Goal: Information Seeking & Learning: Learn about a topic

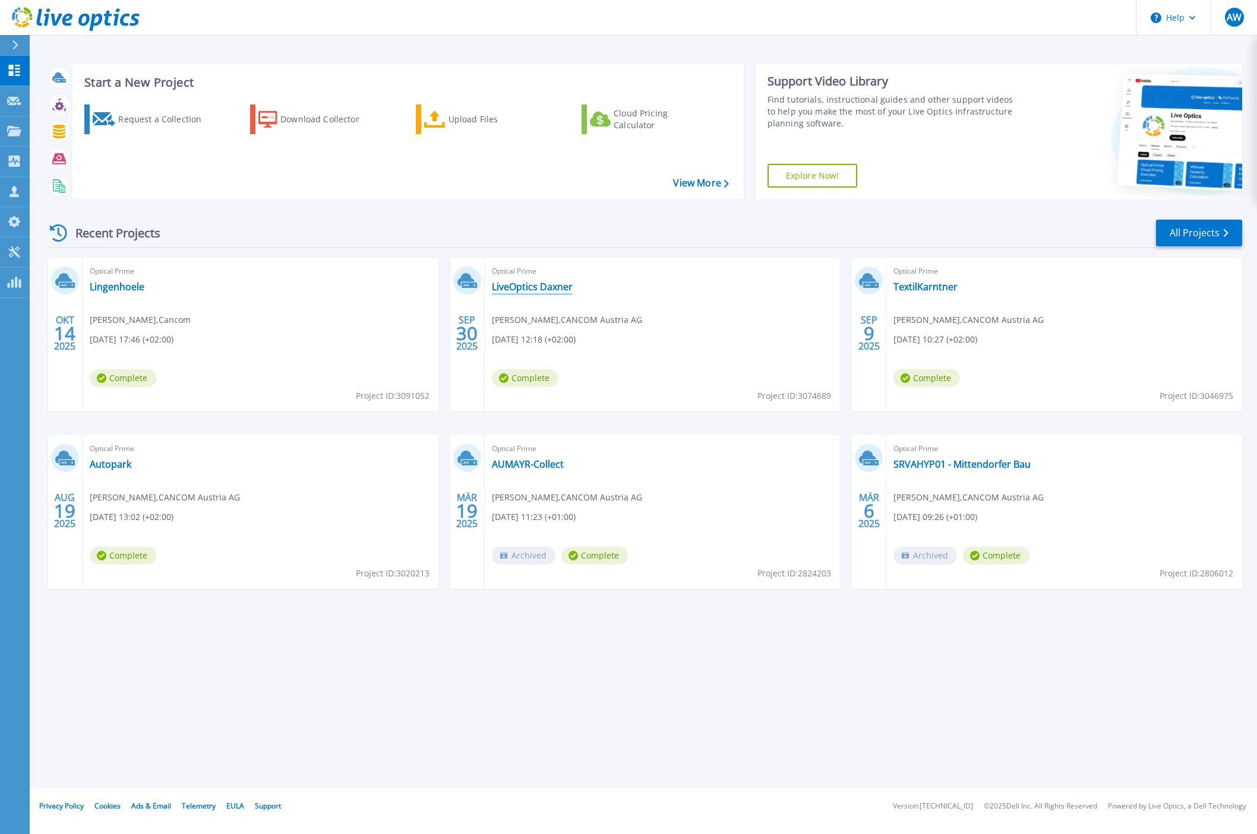
click at [523, 286] on link "LiveOptics Daxner" at bounding box center [532, 287] width 81 height 12
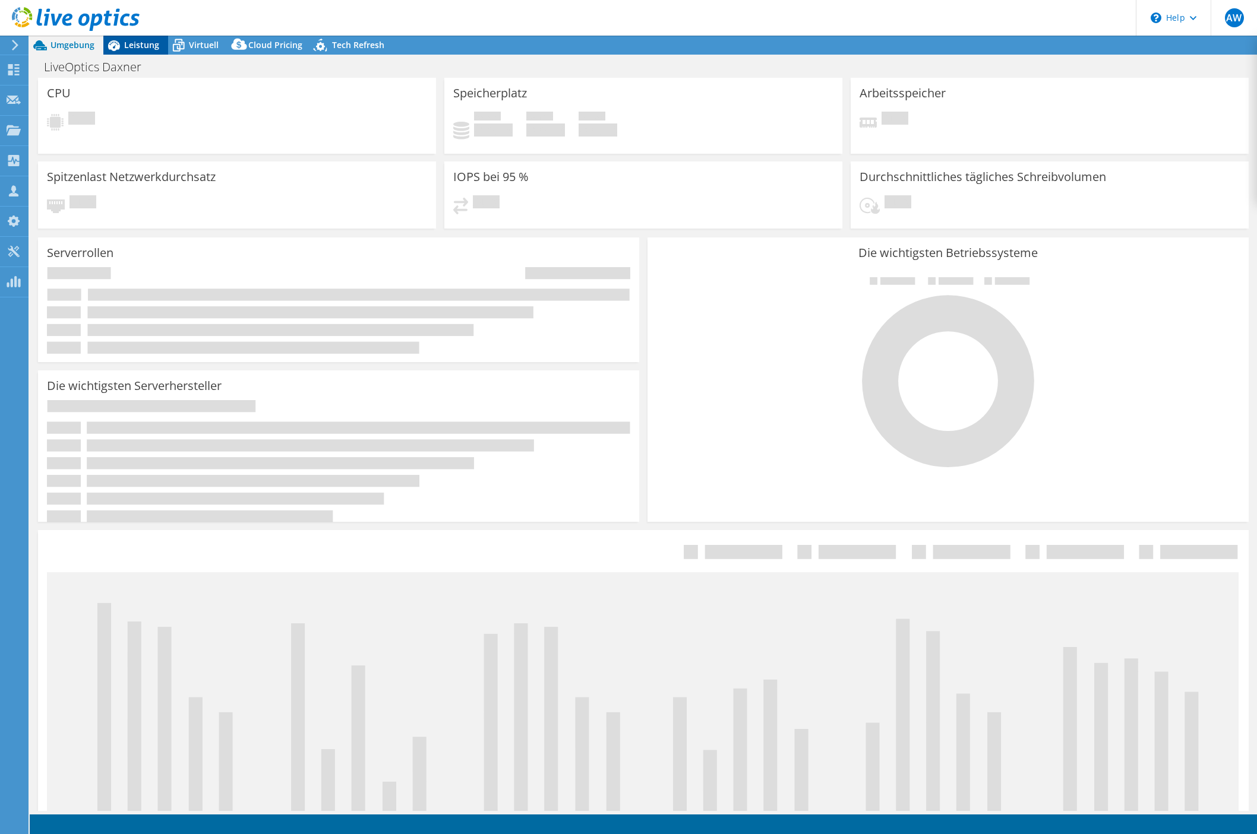
click at [147, 45] on span "Leistung" at bounding box center [141, 44] width 35 height 11
select select "EUFrankfurt"
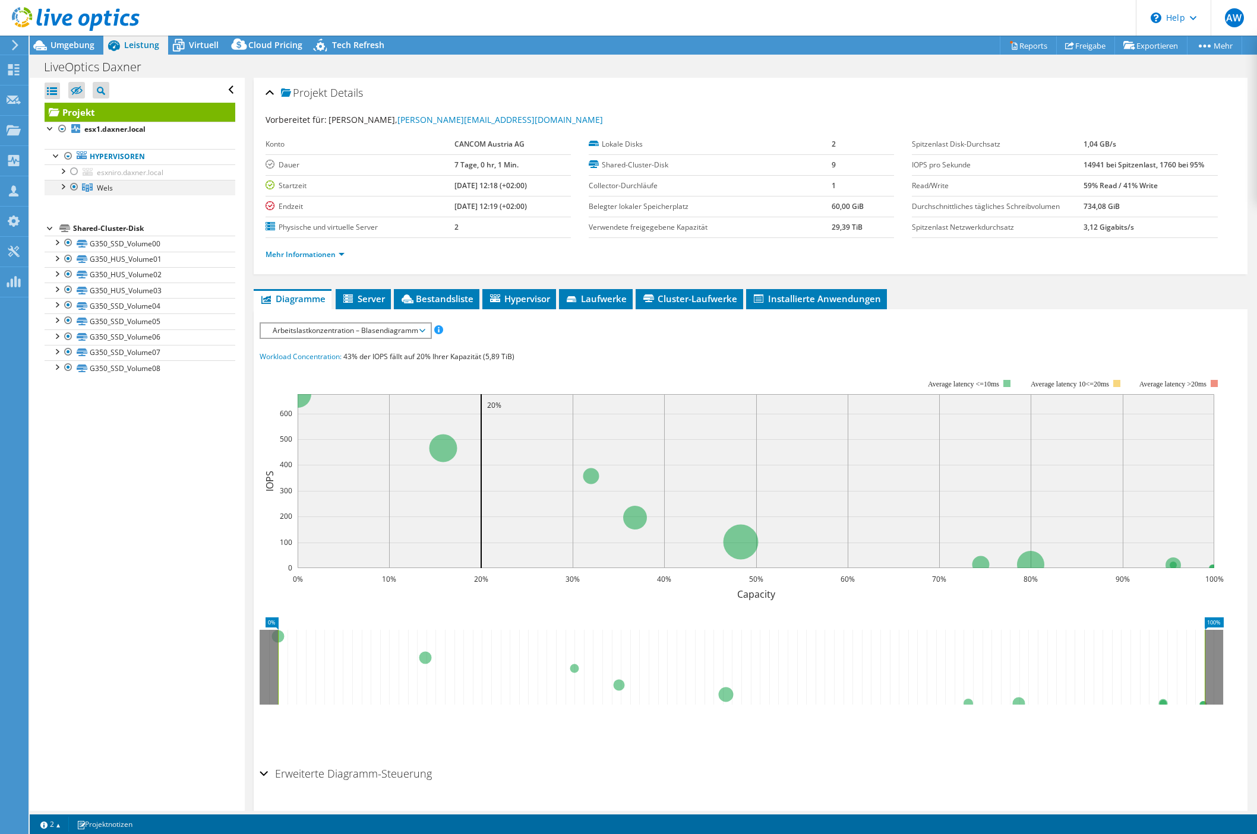
click at [66, 189] on div at bounding box center [62, 186] width 12 height 12
click at [97, 174] on span "esxniro.daxner.local" at bounding box center [130, 172] width 67 height 10
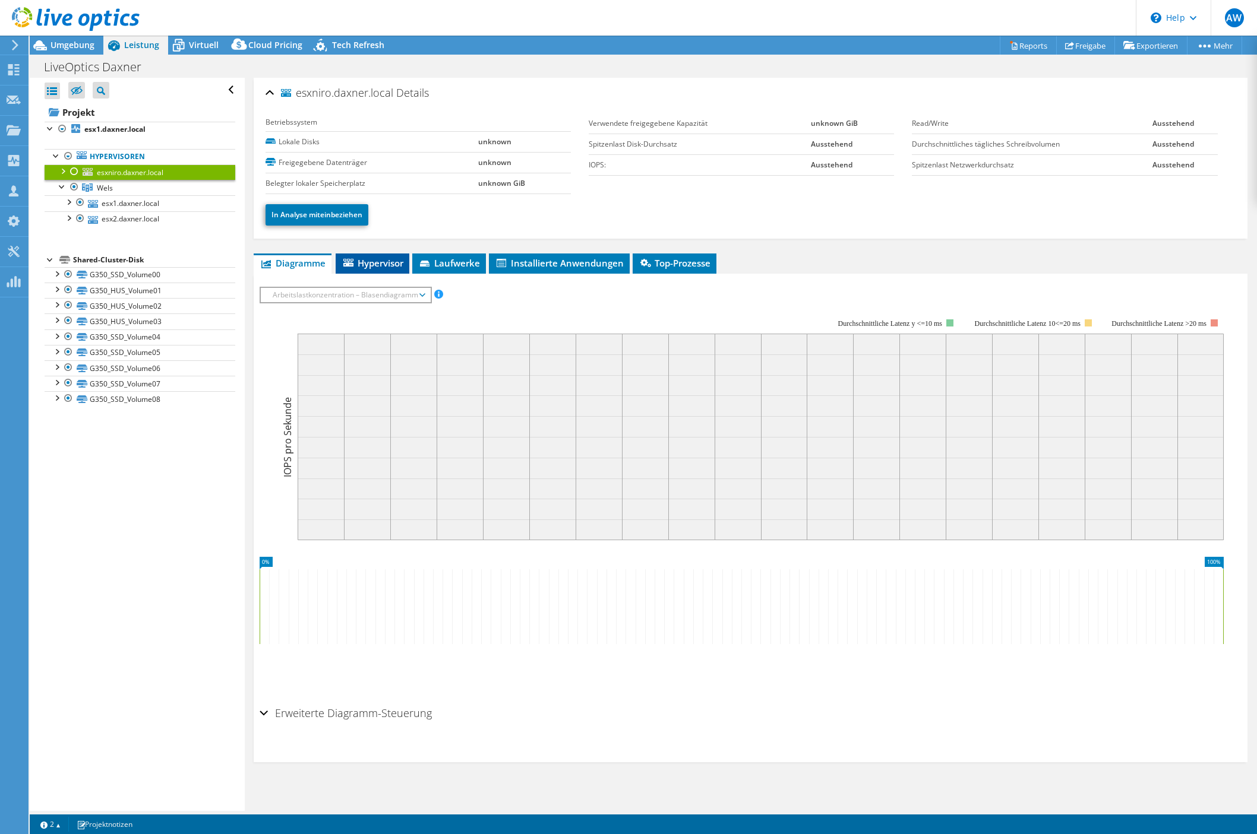
click at [358, 262] on span "Hypervisor" at bounding box center [373, 263] width 62 height 12
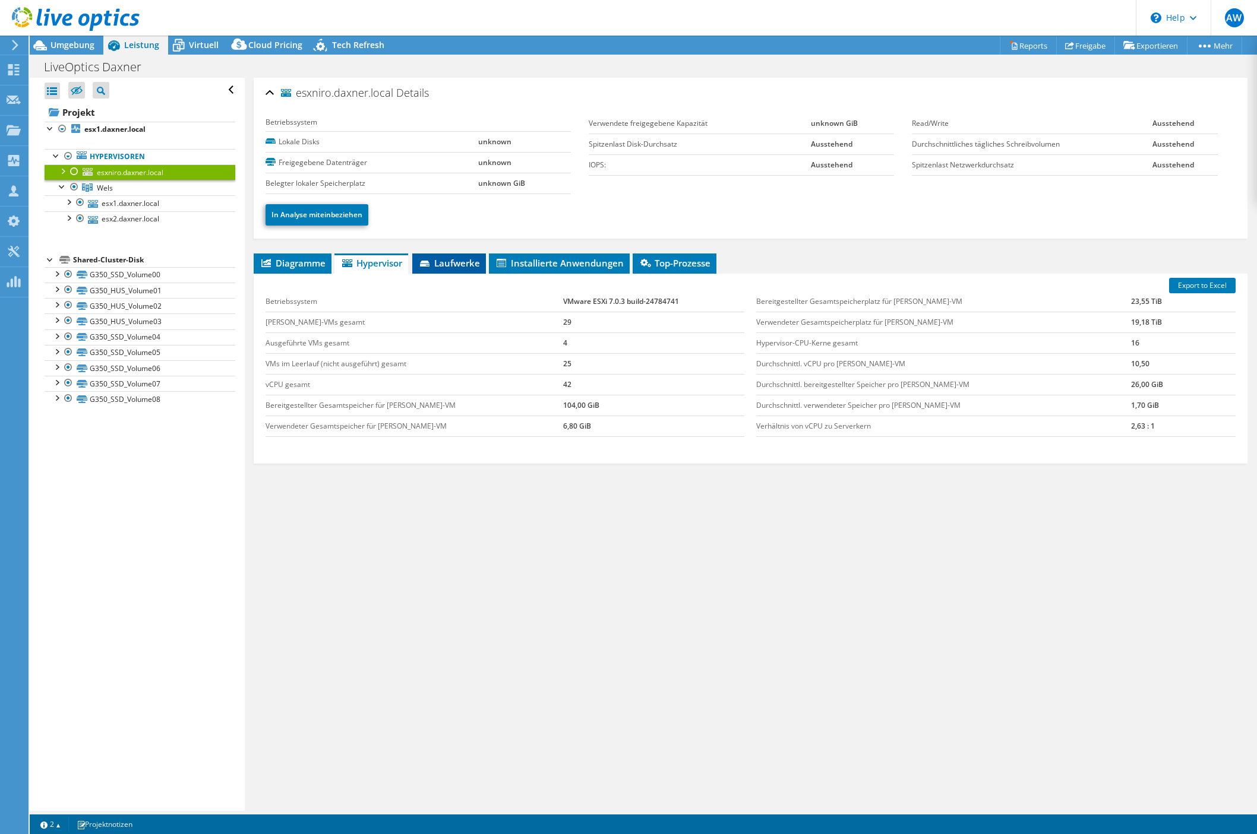
click at [460, 272] on li "Laufwerke" at bounding box center [449, 264] width 74 height 20
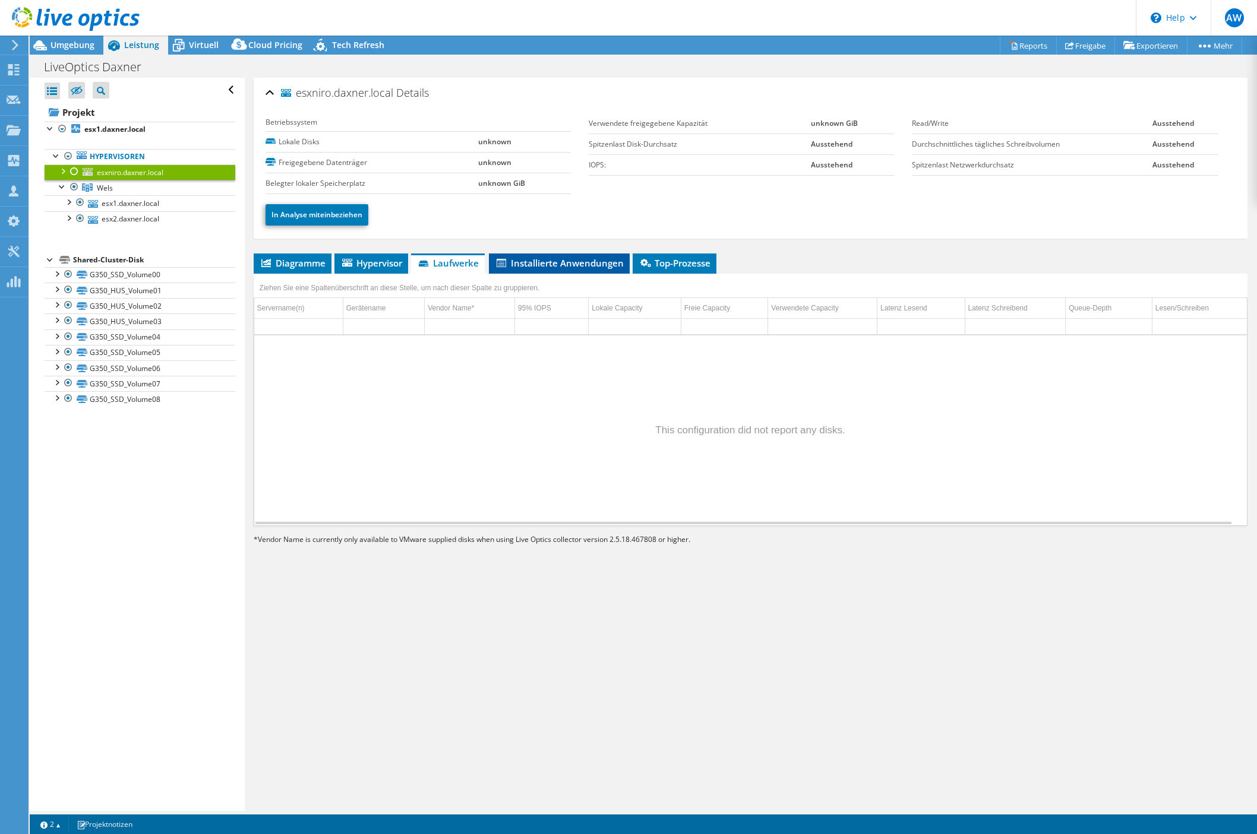
click at [595, 263] on span "Installierte Anwendungen" at bounding box center [559, 263] width 129 height 12
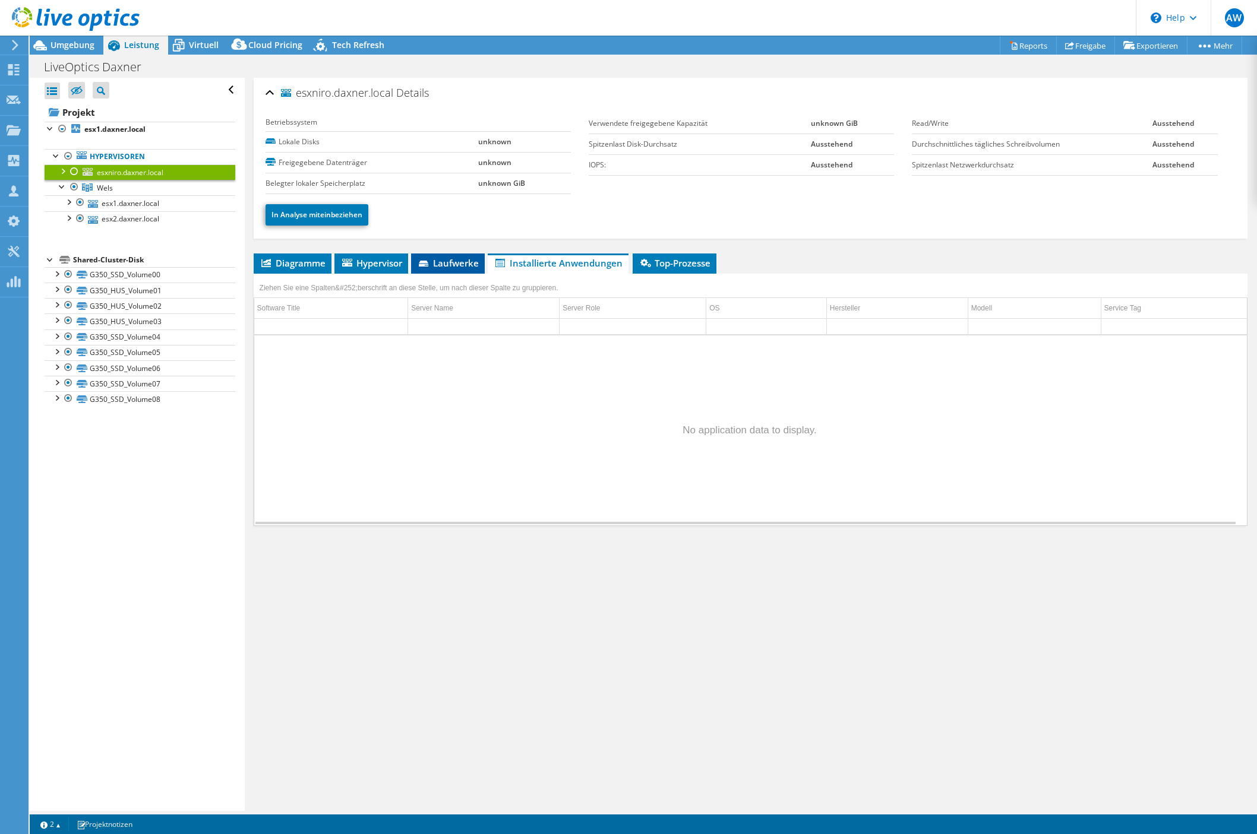
click at [451, 261] on span "Laufwerke" at bounding box center [448, 263] width 62 height 12
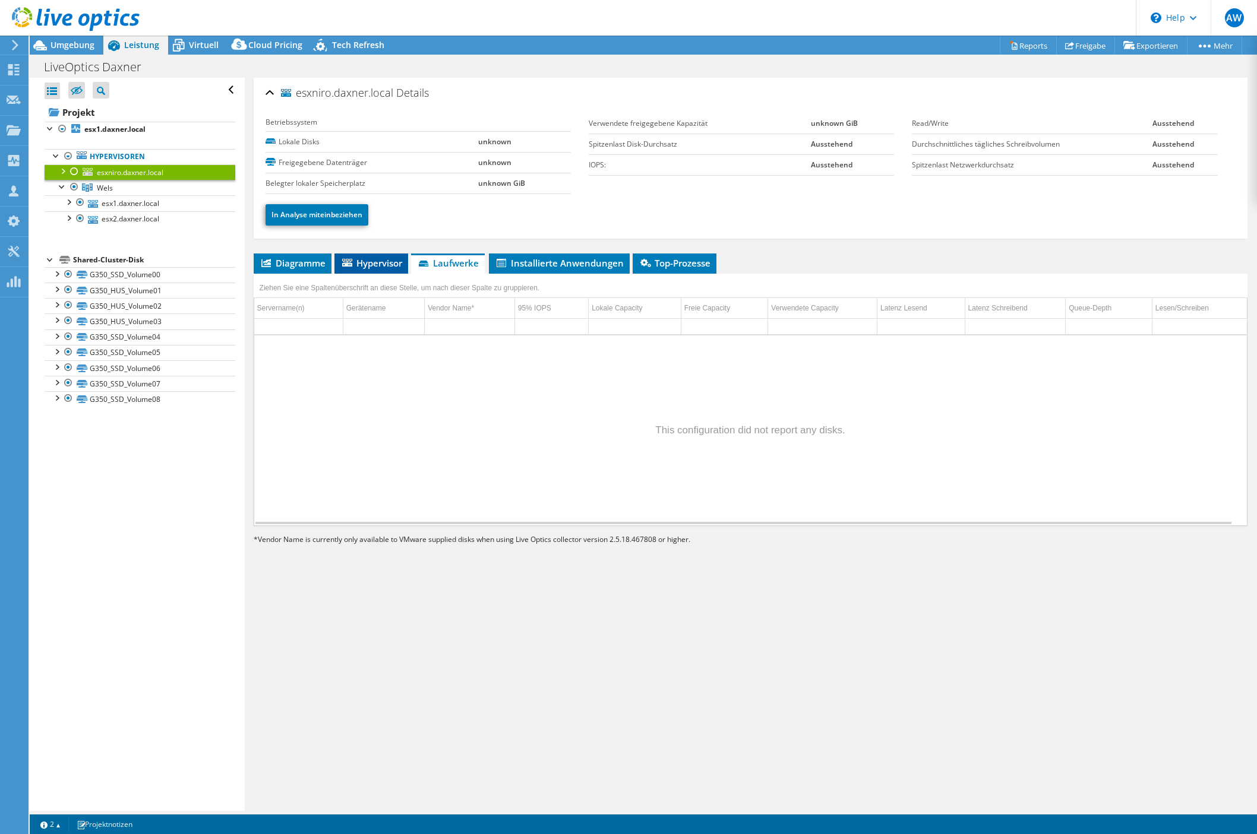
click at [385, 261] on span "Hypervisor" at bounding box center [371, 263] width 62 height 12
